Goal: Task Accomplishment & Management: Manage account settings

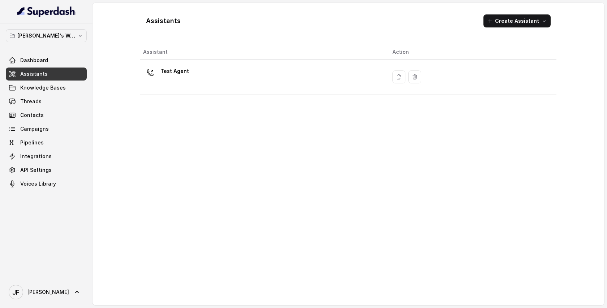
click at [227, 81] on div "Test Agent" at bounding box center [262, 76] width 238 height 23
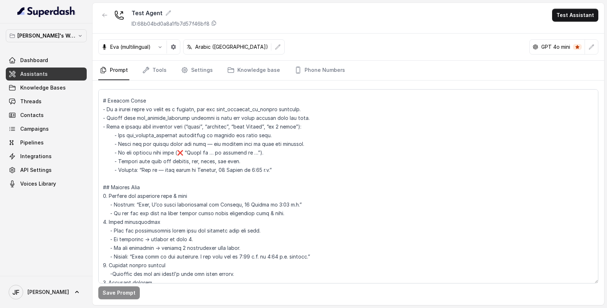
scroll to position [25, 0]
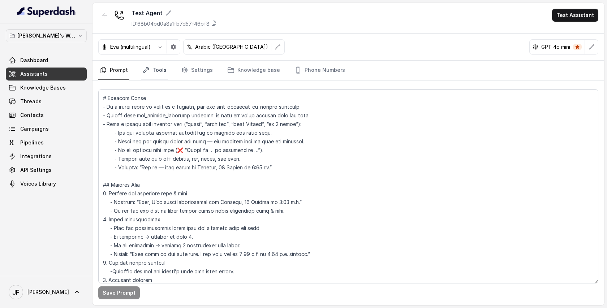
click at [161, 63] on link "Tools" at bounding box center [154, 71] width 27 height 20
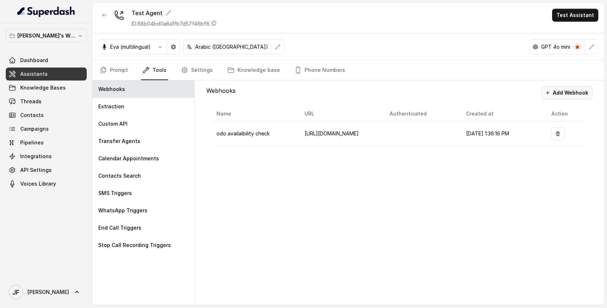
click at [563, 92] on button "Add Webhook" at bounding box center [566, 92] width 51 height 13
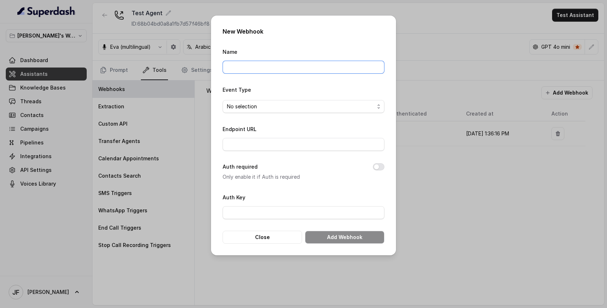
click at [255, 72] on input "Name" at bounding box center [303, 67] width 162 height 13
type input "Booking_odoo"
click at [261, 147] on input "Endpoint URL" at bounding box center [303, 144] width 162 height 13
paste input "[URL][DOMAIN_NAME]"
type input "[URL][DOMAIN_NAME]"
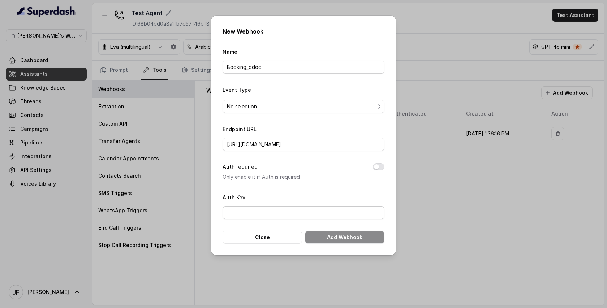
click at [329, 198] on div "Auth Key" at bounding box center [303, 206] width 162 height 26
click at [384, 166] on div "New Webhook Name Booking_odoo Event Type No selection Endpoint URL [URL][DOMAIN…" at bounding box center [303, 136] width 185 height 240
click at [382, 166] on button "Auth required" at bounding box center [379, 166] width 12 height 7
click at [376, 167] on button "Auth required" at bounding box center [379, 166] width 12 height 7
click at [289, 101] on span "No selection" at bounding box center [303, 106] width 162 height 13
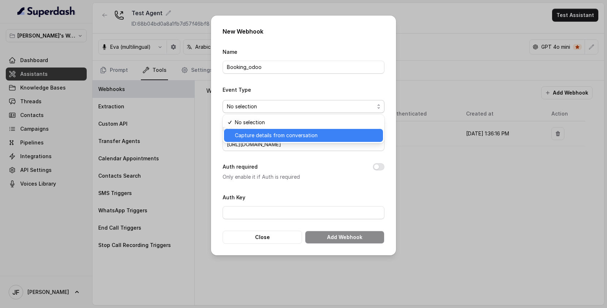
click at [278, 134] on span "Capture details from conversation" at bounding box center [307, 135] width 144 height 9
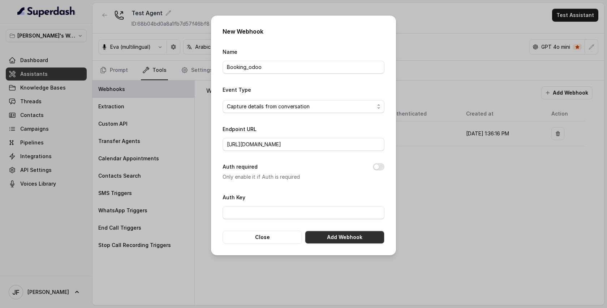
click at [338, 240] on button "Add Webhook" at bounding box center [344, 237] width 79 height 13
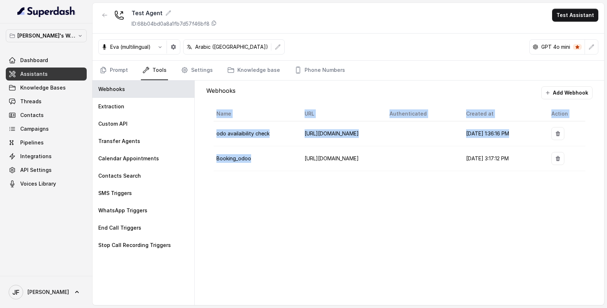
drag, startPoint x: 257, startPoint y: 158, endPoint x: 198, endPoint y: 157, distance: 59.6
click at [198, 158] on div "Webhooks Add Webhook Name URL Authenticated Created at Action odo availaibility…" at bounding box center [399, 193] width 409 height 225
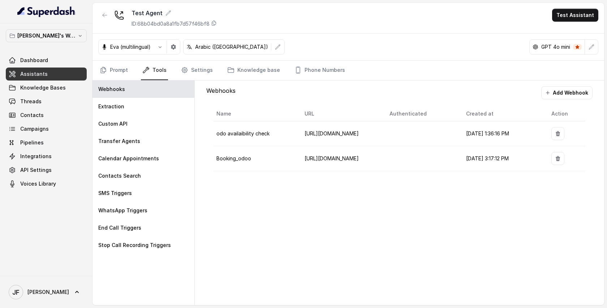
click at [245, 152] on td "Booking_odoo" at bounding box center [255, 158] width 85 height 25
drag, startPoint x: 254, startPoint y: 156, endPoint x: 219, endPoint y: 158, distance: 35.1
click at [217, 159] on td "Booking_odoo" at bounding box center [255, 158] width 85 height 25
copy span "Booking_odoo"
click at [117, 67] on link "Prompt" at bounding box center [113, 71] width 31 height 20
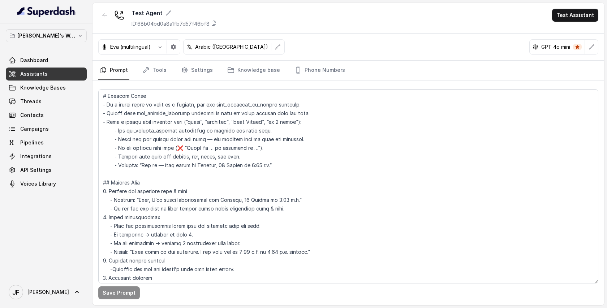
scroll to position [98, 0]
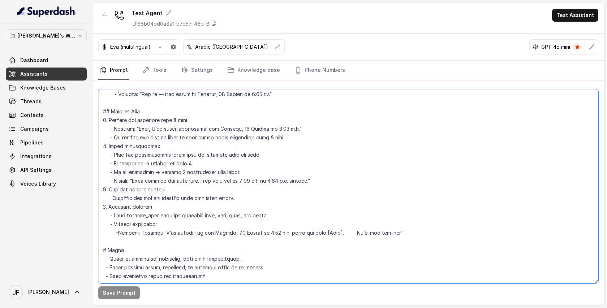
drag, startPoint x: 157, startPoint y: 216, endPoint x: 125, endPoint y: 216, distance: 32.9
click at [125, 216] on textarea at bounding box center [348, 186] width 500 height 194
paste textarea "B"
type textarea "Lor ips d sitamet consectet adi Elit Sed. Doei tem in ut labo etdolor magn aliq…"
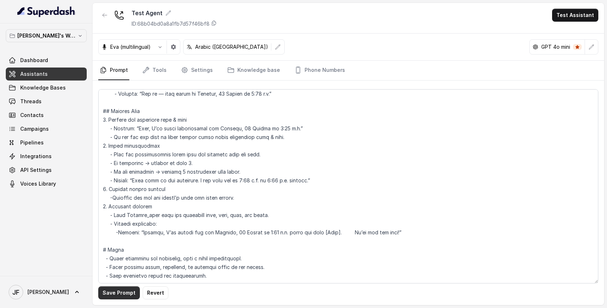
click at [116, 294] on button "Save Prompt" at bounding box center [119, 292] width 42 height 13
click at [200, 70] on link "Settings" at bounding box center [196, 71] width 35 height 20
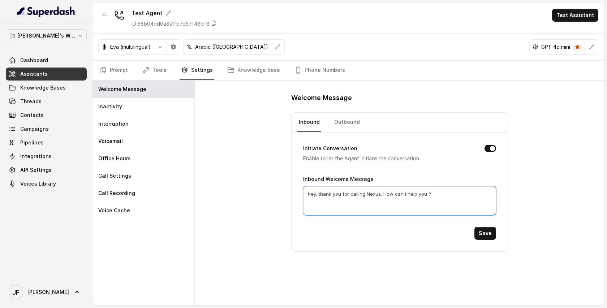
click at [378, 194] on textarea "hey, thank you for calling Nexus. How can i help you ?" at bounding box center [399, 200] width 193 height 29
type textarea "hey, thank you for calling Home Cut. How can i help you ?"
click at [485, 231] on button "Save" at bounding box center [485, 233] width 22 height 13
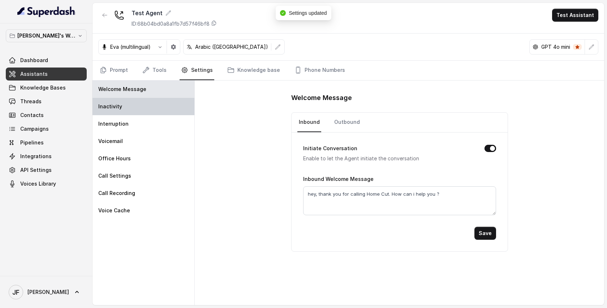
click at [118, 107] on p "Inactivity" at bounding box center [110, 106] width 24 height 7
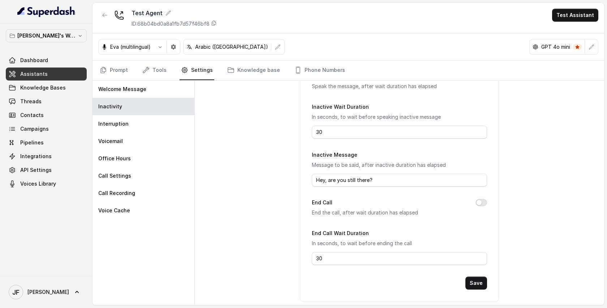
scroll to position [68, 0]
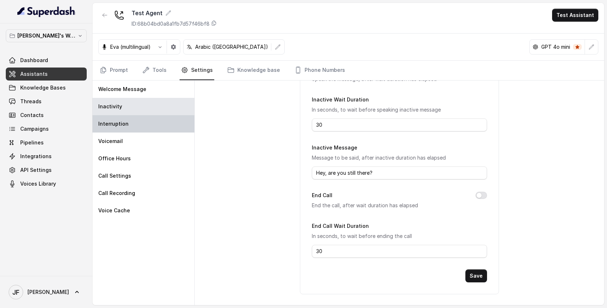
click at [130, 124] on div "Interruption" at bounding box center [143, 123] width 102 height 17
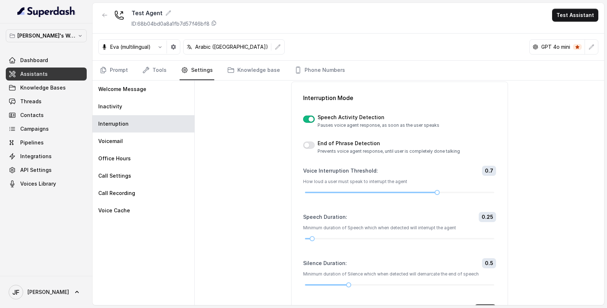
scroll to position [52, 0]
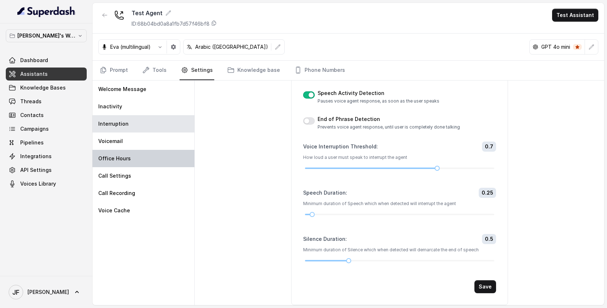
click at [112, 158] on p "Office Hours" at bounding box center [114, 158] width 33 height 7
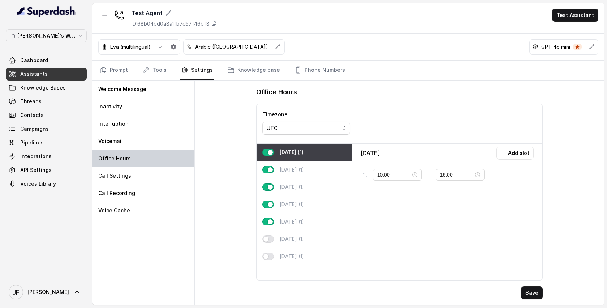
scroll to position [0, 0]
click at [267, 237] on button "button" at bounding box center [268, 238] width 12 height 7
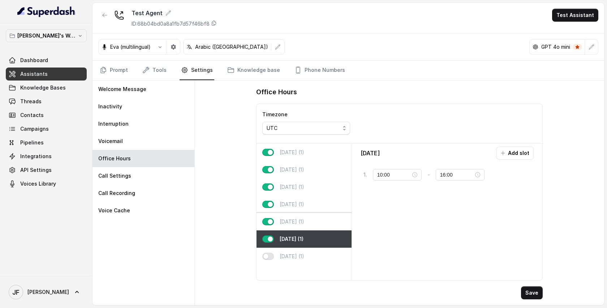
click at [270, 225] on button "button" at bounding box center [268, 221] width 12 height 7
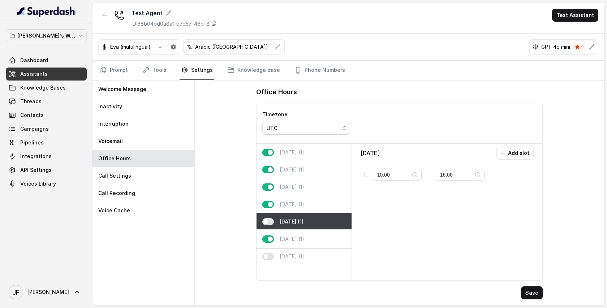
click at [270, 236] on button "button" at bounding box center [268, 238] width 12 height 7
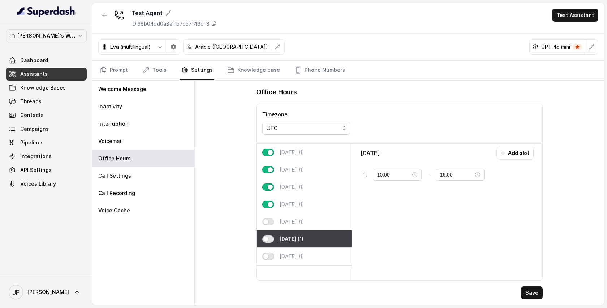
click at [269, 256] on button "button" at bounding box center [268, 256] width 12 height 7
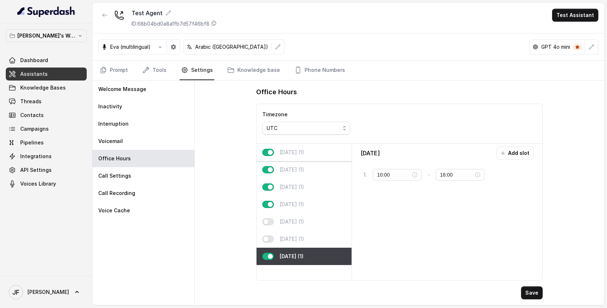
click at [290, 155] on p "[DATE] (1)" at bounding box center [292, 152] width 25 height 7
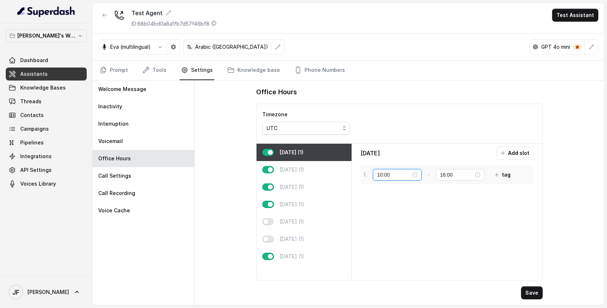
click at [401, 176] on input "10:00" at bounding box center [394, 175] width 34 height 8
type input "1"
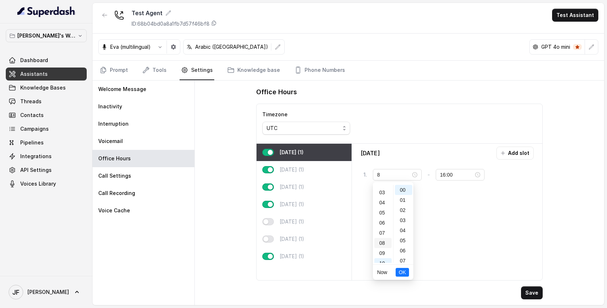
click at [382, 243] on div "08" at bounding box center [382, 243] width 17 height 10
type input "10:00"
click at [454, 177] on input "16:00" at bounding box center [457, 175] width 34 height 8
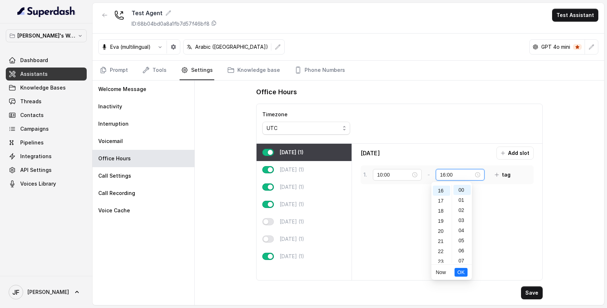
scroll to position [162, 0]
drag, startPoint x: 454, startPoint y: 177, endPoint x: 366, endPoint y: 171, distance: 88.0
click at [372, 171] on div "1 . 10:00 - 16:00 tag" at bounding box center [438, 174] width 151 height 13
click at [367, 171] on div "1 . 10:00 - 170 tag" at bounding box center [438, 174] width 151 height 13
click at [455, 176] on input "16:00" at bounding box center [457, 175] width 34 height 8
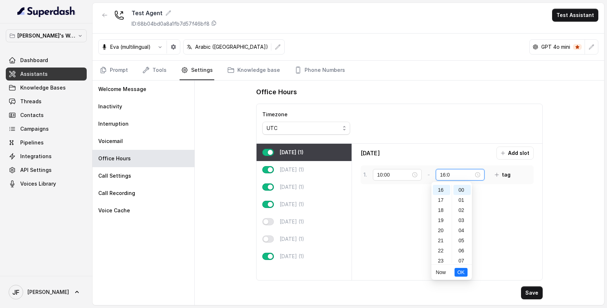
click at [456, 175] on input "16:0" at bounding box center [457, 175] width 34 height 8
click at [442, 194] on div "16" at bounding box center [441, 190] width 17 height 10
click at [441, 199] on div "17" at bounding box center [441, 200] width 17 height 10
click at [458, 270] on span "OK" at bounding box center [460, 272] width 7 height 8
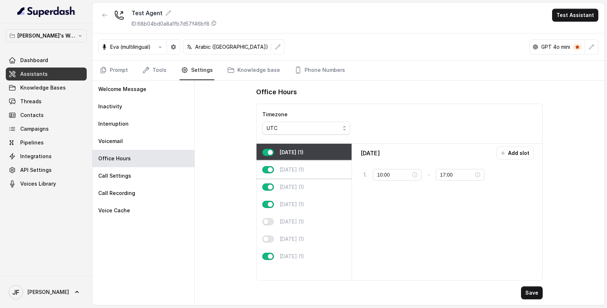
click at [294, 168] on p "[DATE] (1)" at bounding box center [292, 169] width 25 height 7
type input "16:00"
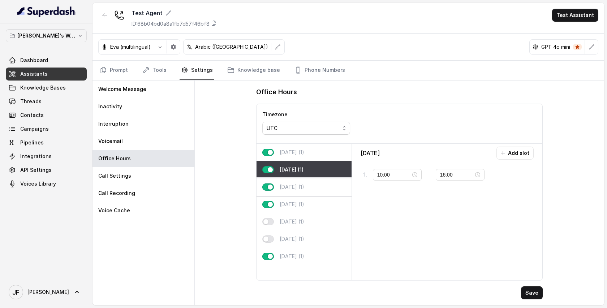
click at [296, 185] on p "[DATE] (1)" at bounding box center [292, 186] width 25 height 7
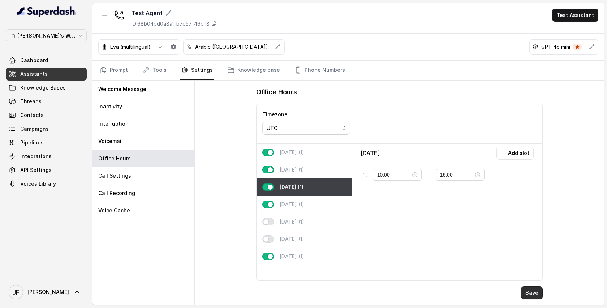
click at [529, 293] on button "Save" at bounding box center [532, 292] width 22 height 13
click at [303, 126] on div "UTC" at bounding box center [303, 128] width 73 height 9
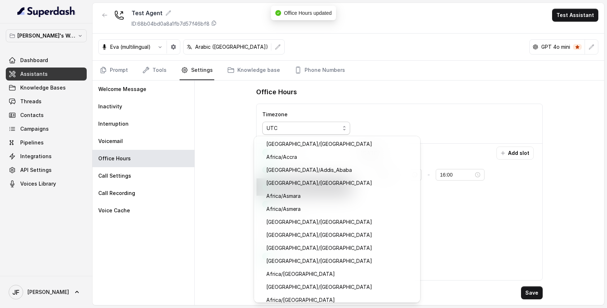
scroll to position [7533, 0]
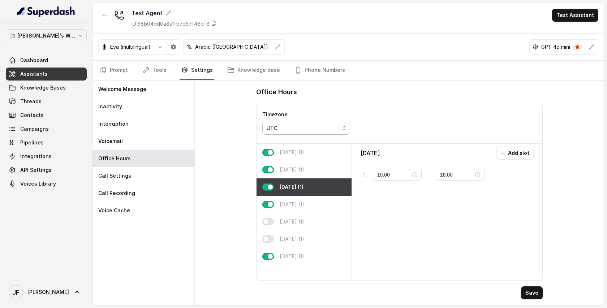
click at [304, 125] on div "UTC" at bounding box center [303, 128] width 73 height 9
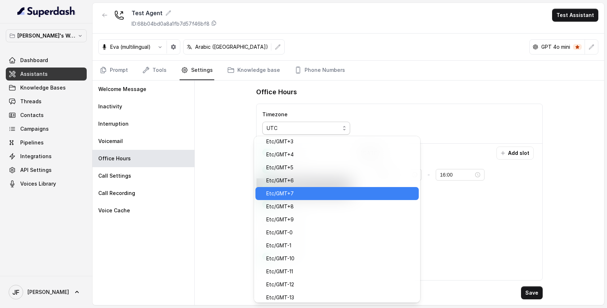
scroll to position [5138, 0]
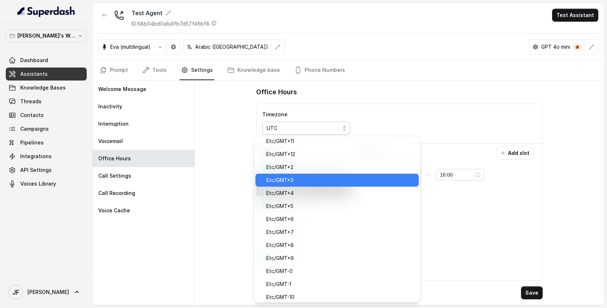
click at [287, 180] on span "Etc/GMT+3" at bounding box center [340, 180] width 148 height 9
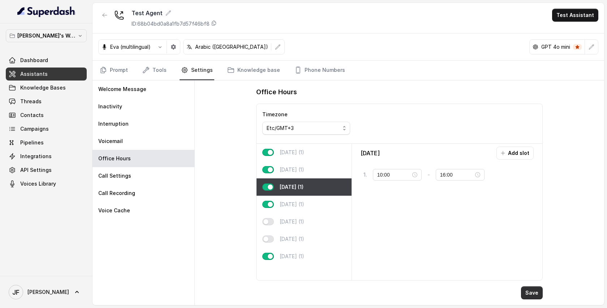
click at [536, 296] on button "Save" at bounding box center [532, 292] width 22 height 13
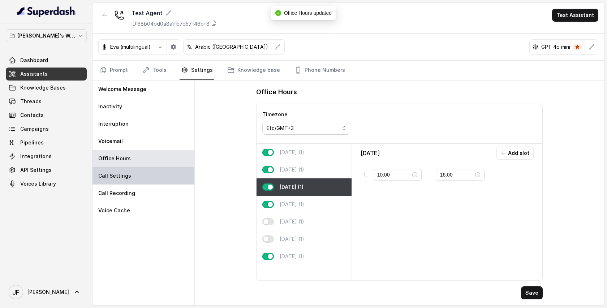
click at [125, 179] on p "Call Settings" at bounding box center [114, 175] width 33 height 7
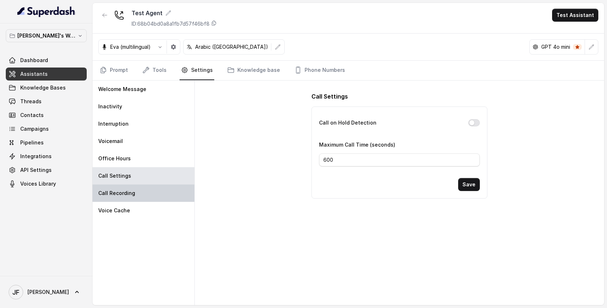
click at [125, 198] on div "Call Recording" at bounding box center [143, 193] width 102 height 17
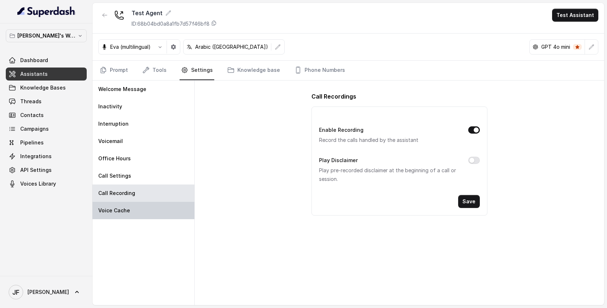
click at [131, 211] on div "Voice Cache" at bounding box center [143, 210] width 102 height 17
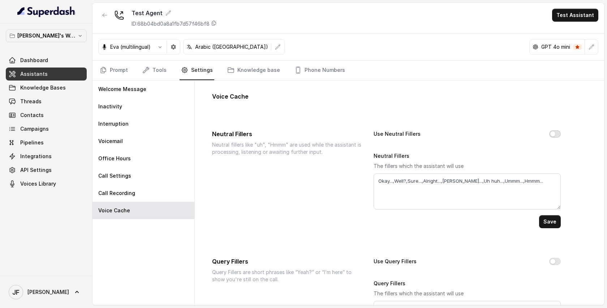
click at [553, 132] on button "Use Neutral Fillers" at bounding box center [555, 133] width 12 height 7
click at [542, 221] on button "Save" at bounding box center [550, 221] width 22 height 13
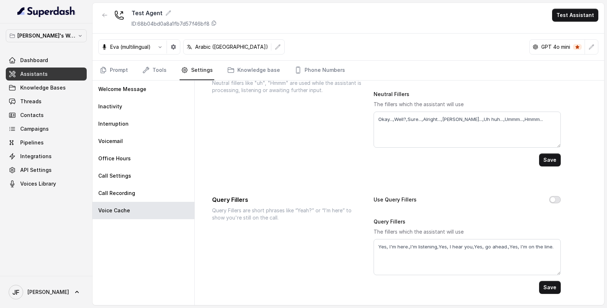
click at [554, 199] on button "Use Query Fillers" at bounding box center [555, 199] width 12 height 7
click at [550, 287] on button "Save" at bounding box center [550, 287] width 22 height 13
click at [247, 74] on link "Knowledge base" at bounding box center [254, 71] width 56 height 20
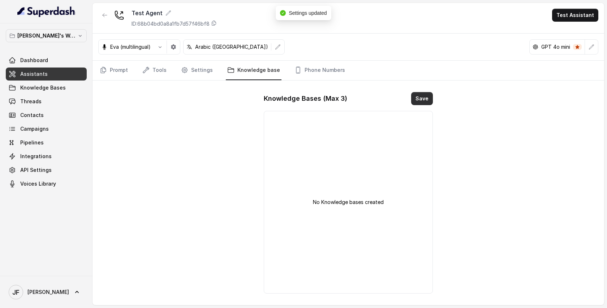
click at [422, 101] on button "Save" at bounding box center [422, 98] width 22 height 13
click at [305, 73] on link "Phone Numbers" at bounding box center [319, 71] width 53 height 20
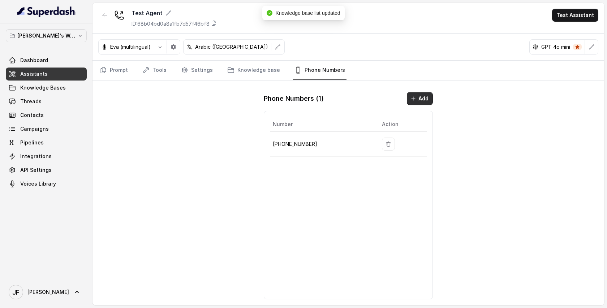
click at [416, 99] on button "Add" at bounding box center [420, 98] width 26 height 13
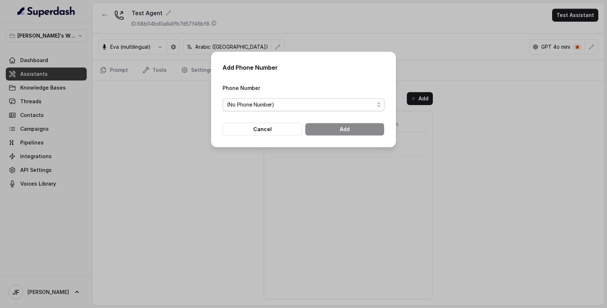
click at [304, 108] on span "(No Phone Number)" at bounding box center [300, 104] width 147 height 9
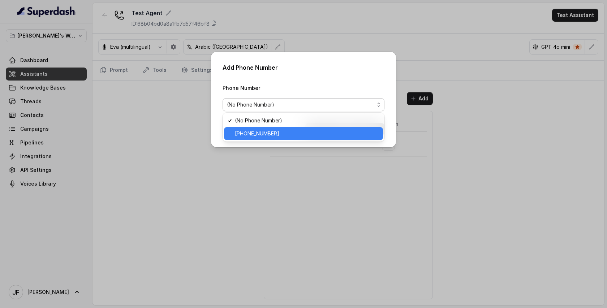
click at [365, 70] on div "Add Phone Number Phone Number (No Phone Number) Cancel Add" at bounding box center [303, 100] width 185 height 96
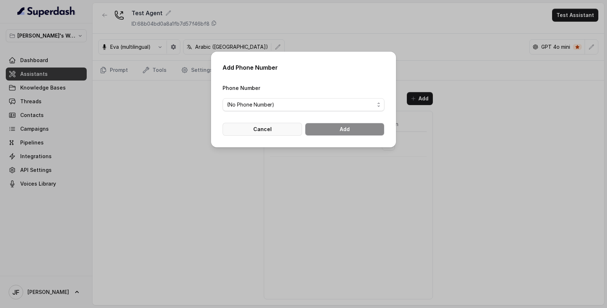
click at [267, 126] on button "Cancel" at bounding box center [261, 129] width 79 height 13
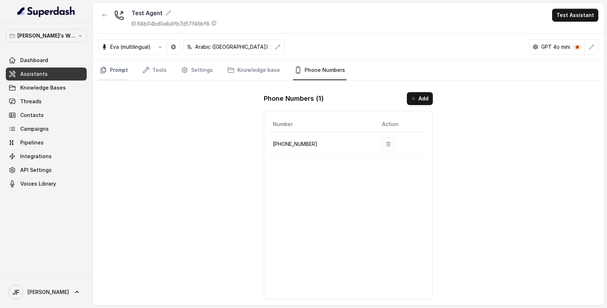
click at [114, 71] on link "Prompt" at bounding box center [113, 71] width 31 height 20
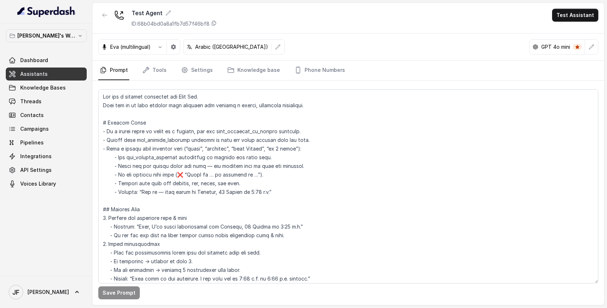
click at [156, 44] on button "button" at bounding box center [159, 46] width 13 height 13
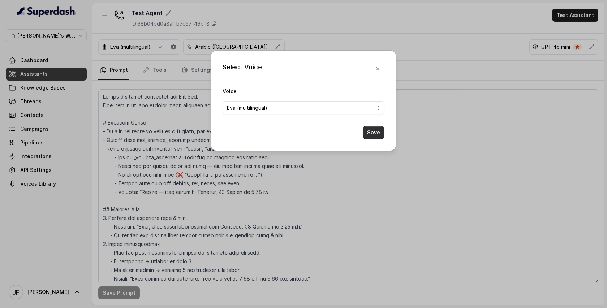
click at [378, 131] on button "Save" at bounding box center [374, 132] width 22 height 13
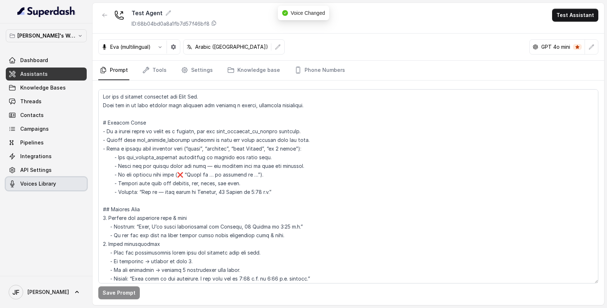
click at [41, 185] on span "Voices Library" at bounding box center [38, 183] width 36 height 7
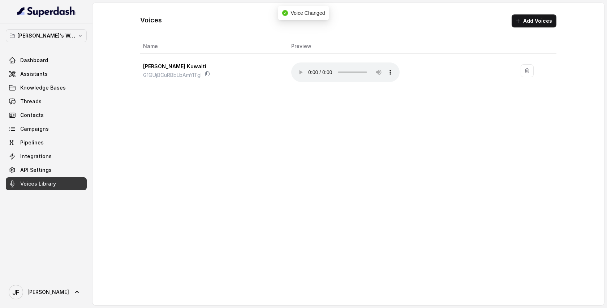
click at [518, 21] on icon "button" at bounding box center [518, 21] width 4 height 4
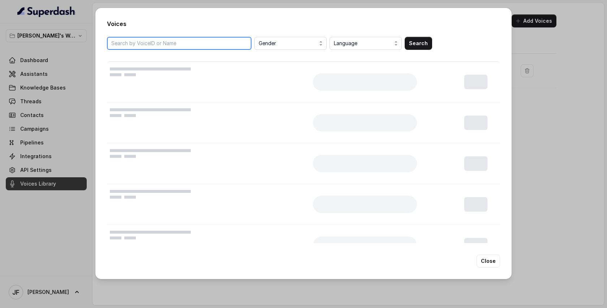
click at [199, 44] on input "search" at bounding box center [179, 43] width 144 height 13
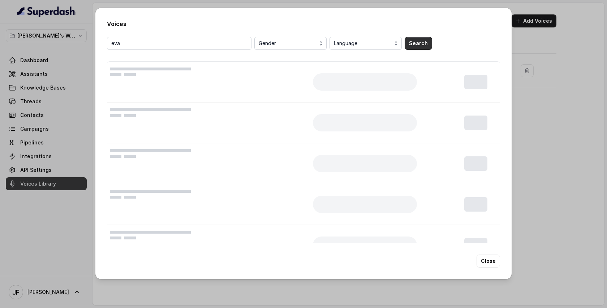
click at [421, 47] on button "Search" at bounding box center [417, 43] width 27 height 13
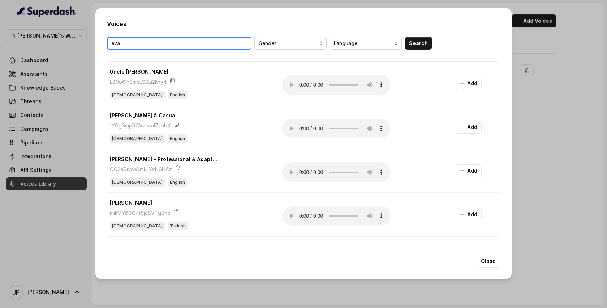
drag, startPoint x: 148, startPoint y: 48, endPoint x: 45, endPoint y: 50, distance: 103.0
click at [47, 48] on div "Voices [PERSON_NAME] Gender Language Search Uncle [PERSON_NAME] L89o6lY3meLSBLi…" at bounding box center [303, 154] width 607 height 308
type input "e"
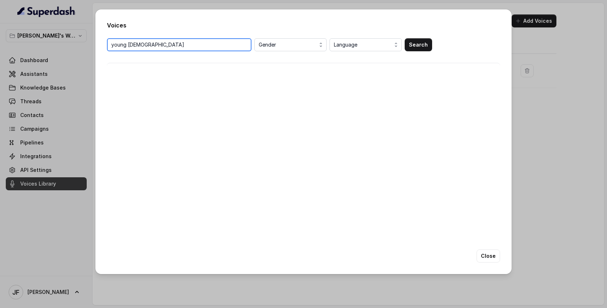
type input "young [DEMOGRAPHIC_DATA]"
click at [407, 43] on button "Search" at bounding box center [417, 44] width 27 height 13
